Goal: Communication & Community: Share content

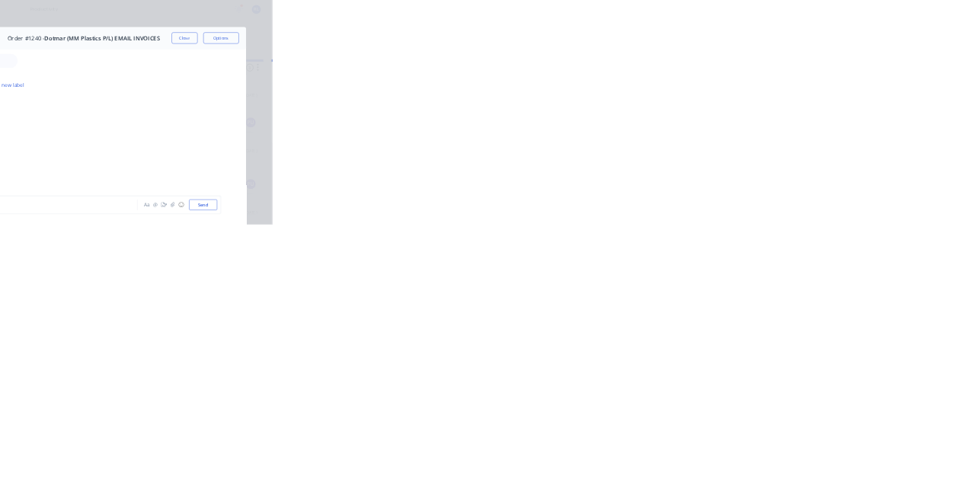
click at [815, 85] on button "Close" at bounding box center [787, 84] width 56 height 24
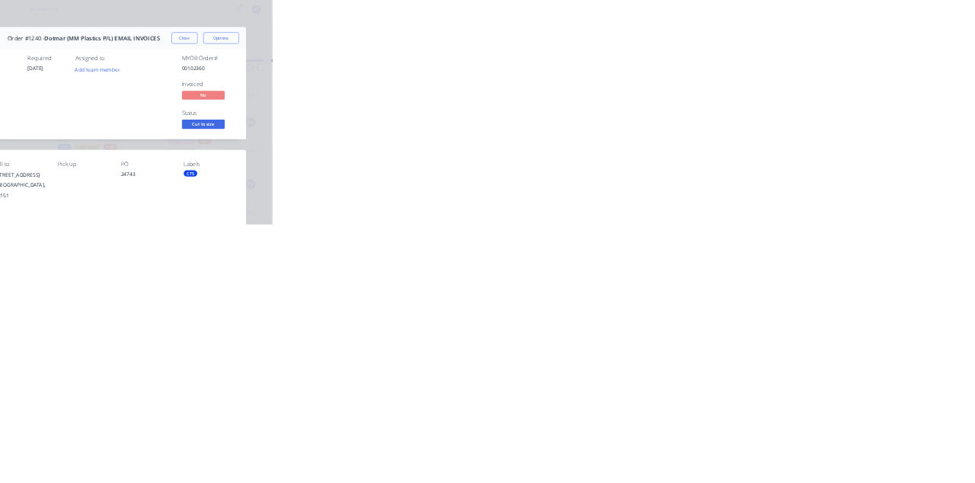
click at [159, 129] on div "Collaborate" at bounding box center [129, 133] width 60 height 14
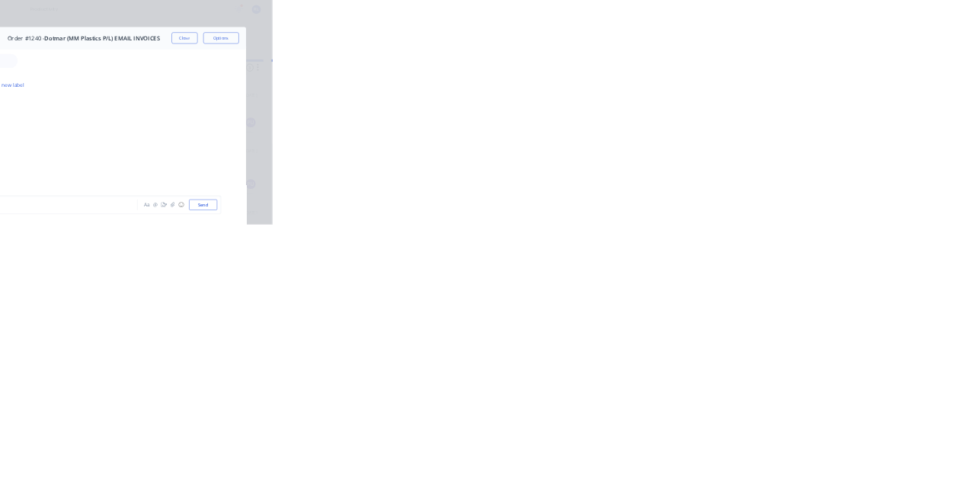
click at [685, 448] on div at bounding box center [490, 440] width 391 height 16
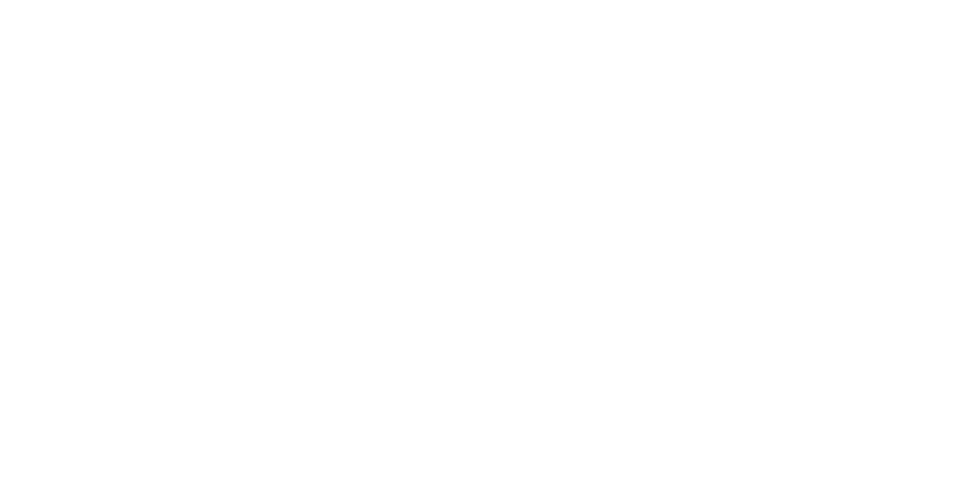
click at [856, 451] on button "Send" at bounding box center [826, 440] width 60 height 23
click at [815, 84] on button "Close" at bounding box center [787, 84] width 56 height 24
click at [202, 121] on button "Collaborate" at bounding box center [129, 133] width 145 height 38
